Goal: Information Seeking & Learning: Learn about a topic

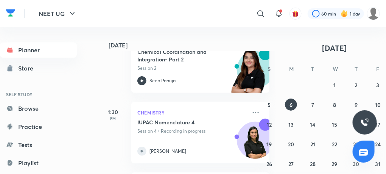
scroll to position [253, 0]
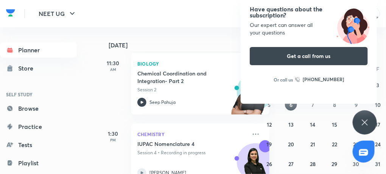
click at [365, 118] on icon at bounding box center [365, 122] width 9 height 9
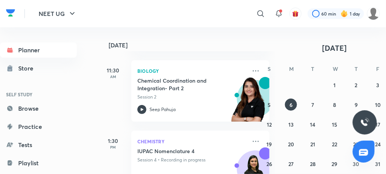
scroll to position [233, 0]
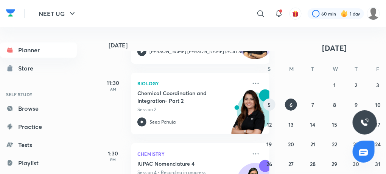
click at [269, 106] on abbr "5" at bounding box center [269, 104] width 3 height 7
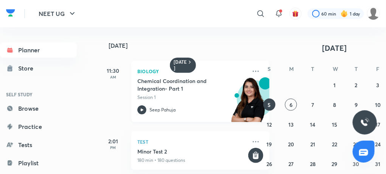
click at [145, 106] on icon at bounding box center [142, 109] width 9 height 9
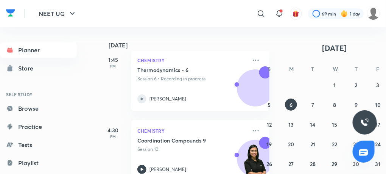
scroll to position [401, 0]
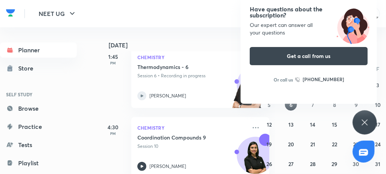
click at [371, 124] on div "Have questions about the subscription? Our expert can answer all your questions…" at bounding box center [365, 122] width 24 height 24
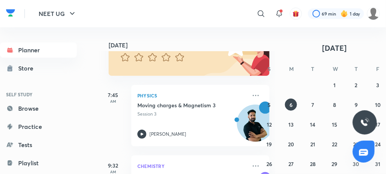
scroll to position [69, 0]
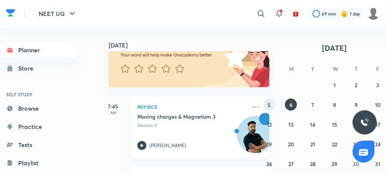
click at [268, 102] on button "5" at bounding box center [270, 105] width 12 height 12
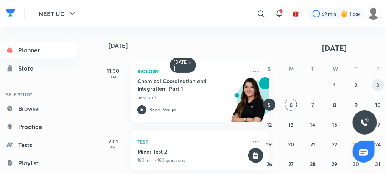
scroll to position [0, 21]
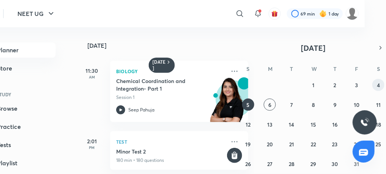
click at [379, 83] on abbr "4" at bounding box center [378, 84] width 3 height 7
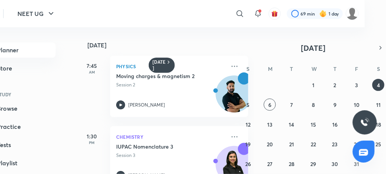
scroll to position [0, 0]
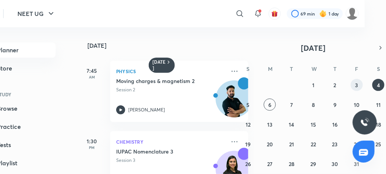
click at [353, 86] on button "3" at bounding box center [357, 85] width 12 height 12
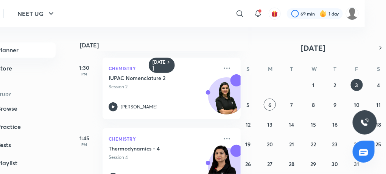
scroll to position [138, 8]
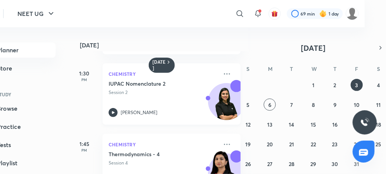
click at [111, 113] on icon at bounding box center [113, 112] width 9 height 9
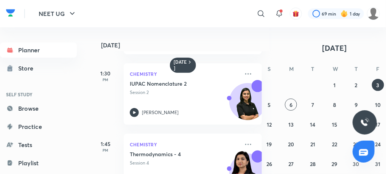
scroll to position [0, 21]
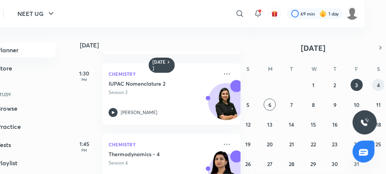
click at [378, 80] on button "4" at bounding box center [379, 85] width 12 height 12
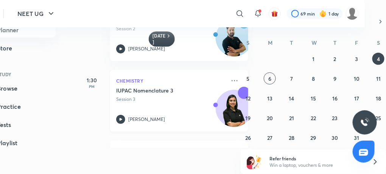
scroll to position [36, 0]
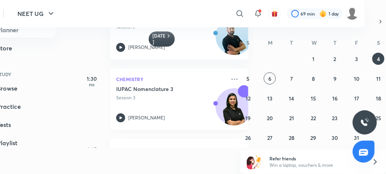
click at [120, 113] on div "IUPAC Nomenclature 3 Session 3 Anushka Choudhary" at bounding box center [171, 103] width 110 height 37
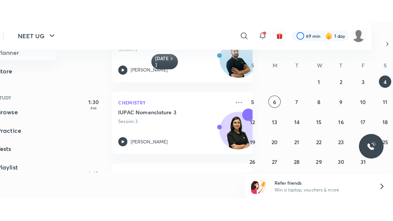
scroll to position [6, 0]
